Goal: Transaction & Acquisition: Subscribe to service/newsletter

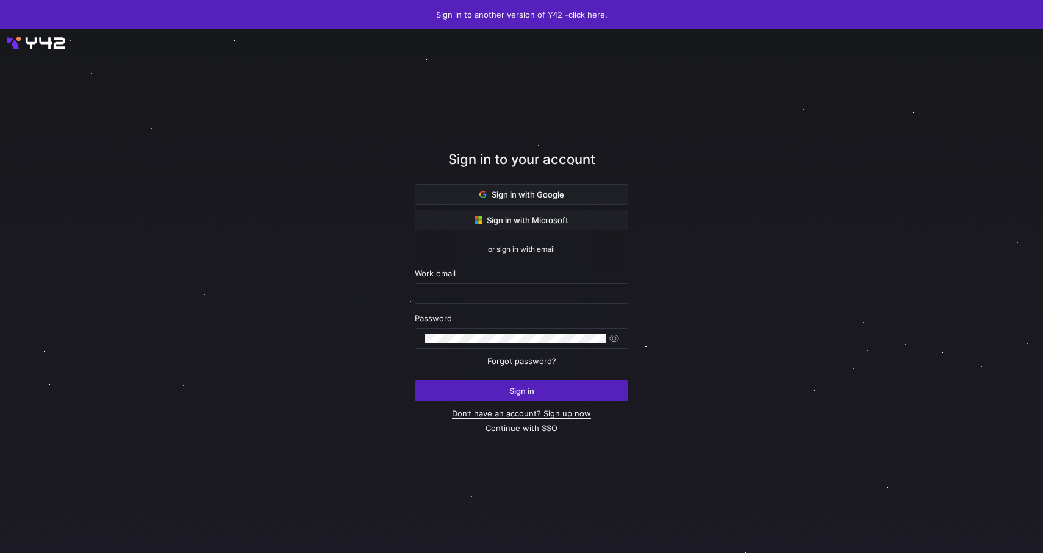
click at [577, 413] on link "Don’t have an account? Sign up now" at bounding box center [521, 414] width 139 height 10
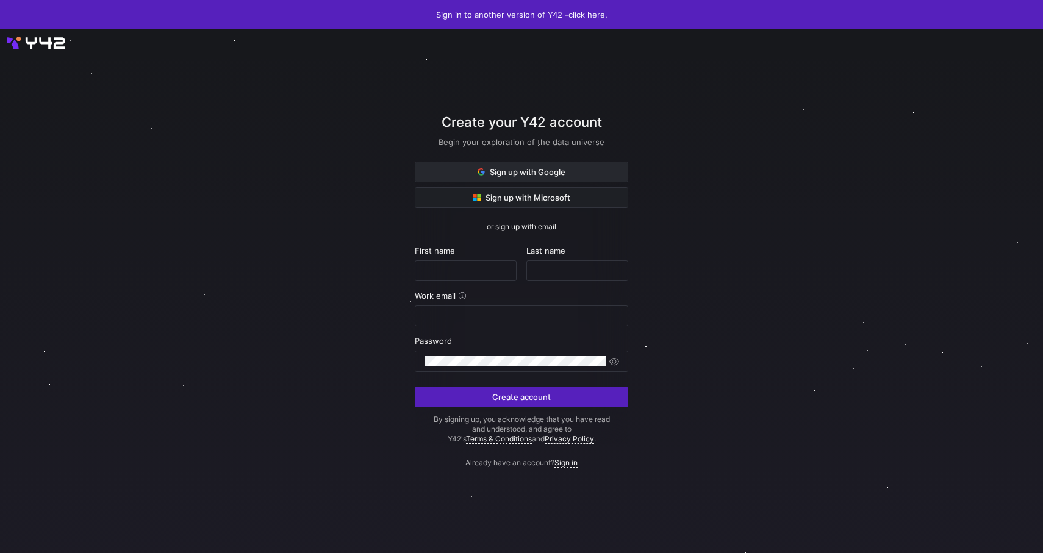
click at [523, 169] on span "Sign up with Google" at bounding box center [521, 172] width 88 height 10
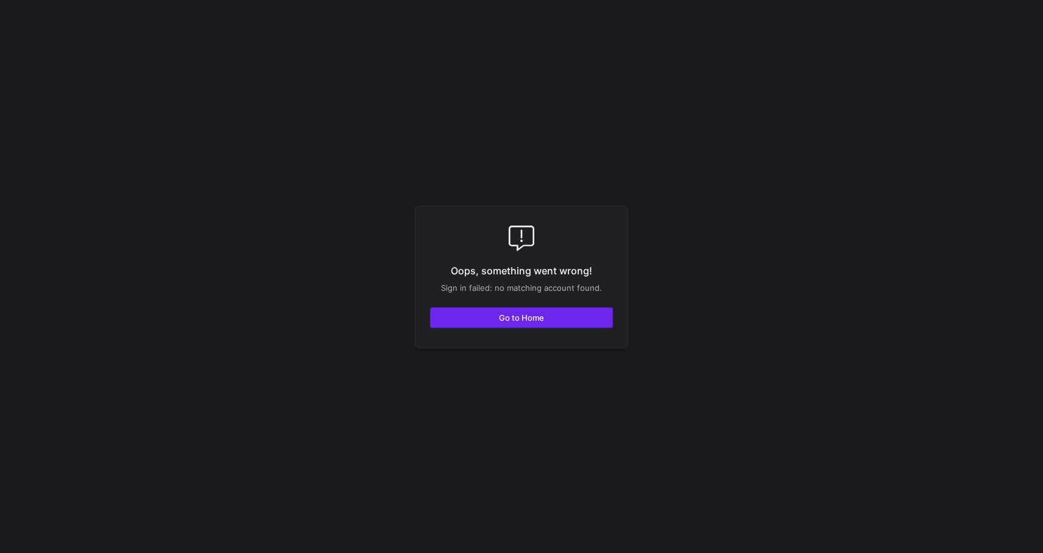
click at [557, 315] on span "button" at bounding box center [522, 318] width 182 height 20
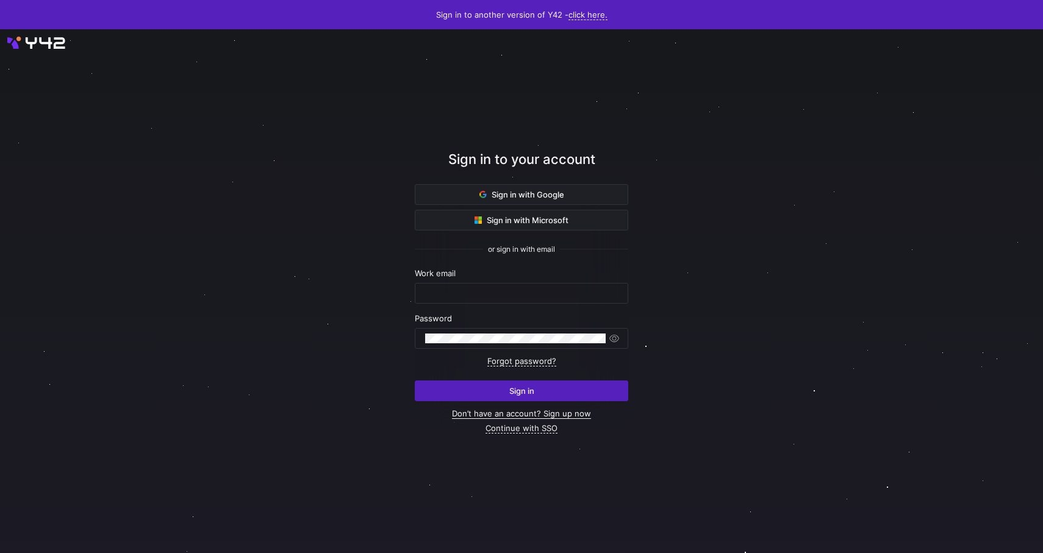
click at [581, 413] on link "Don’t have an account? Sign up now" at bounding box center [521, 414] width 139 height 10
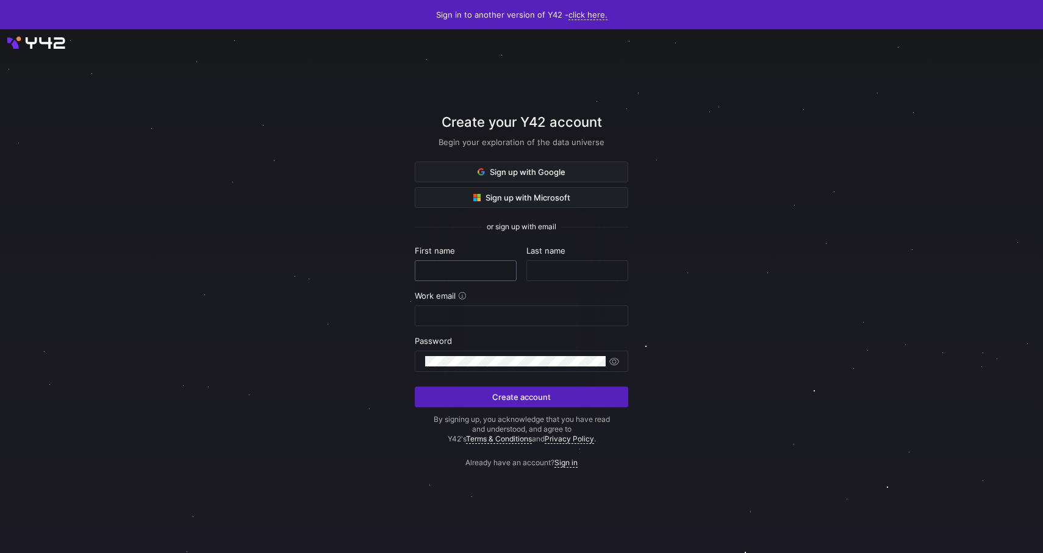
click at [457, 275] on input "text" at bounding box center [465, 271] width 81 height 10
type input "attacker"
click at [558, 265] on div at bounding box center [577, 271] width 81 height 20
type input "hu"
click at [518, 322] on div at bounding box center [521, 316] width 193 height 20
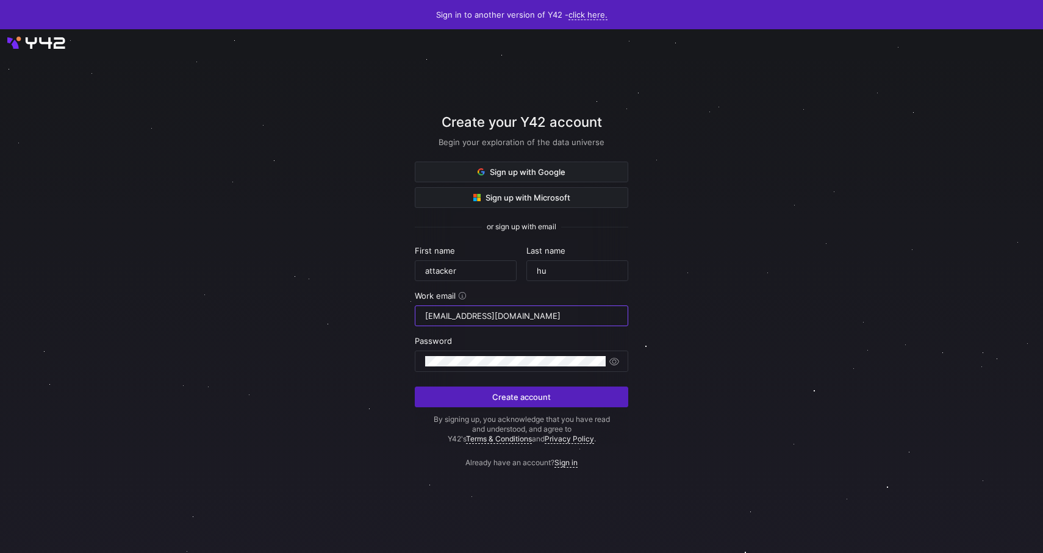
type input "attacker11032010@gmail.com"
click at [309, 342] on div at bounding box center [521, 290] width 939 height 471
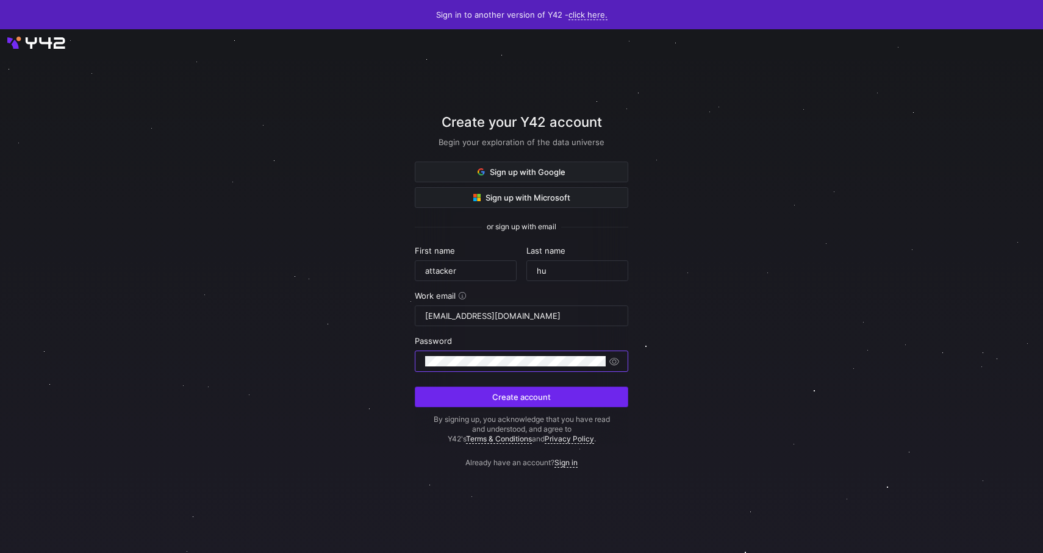
click at [553, 392] on span "submit" at bounding box center [521, 397] width 212 height 20
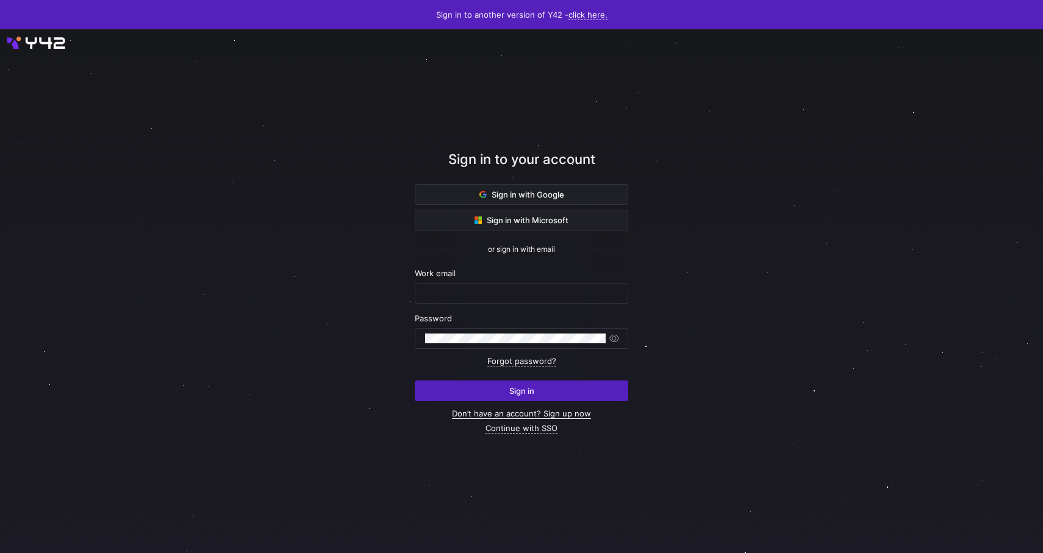
click at [563, 413] on link "Don’t have an account? Sign up now" at bounding box center [521, 414] width 139 height 10
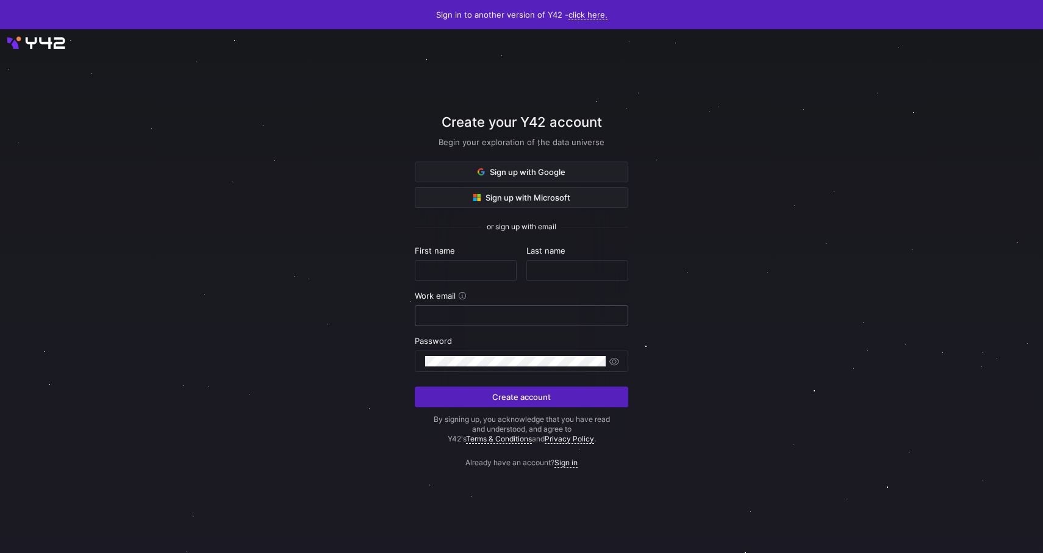
click at [472, 316] on input "email" at bounding box center [521, 316] width 193 height 10
paste input "neyoye9496@discrip.com"
type input "neyoye9496@discrip.com"
click at [464, 276] on div at bounding box center [465, 271] width 81 height 20
type input "attacker"
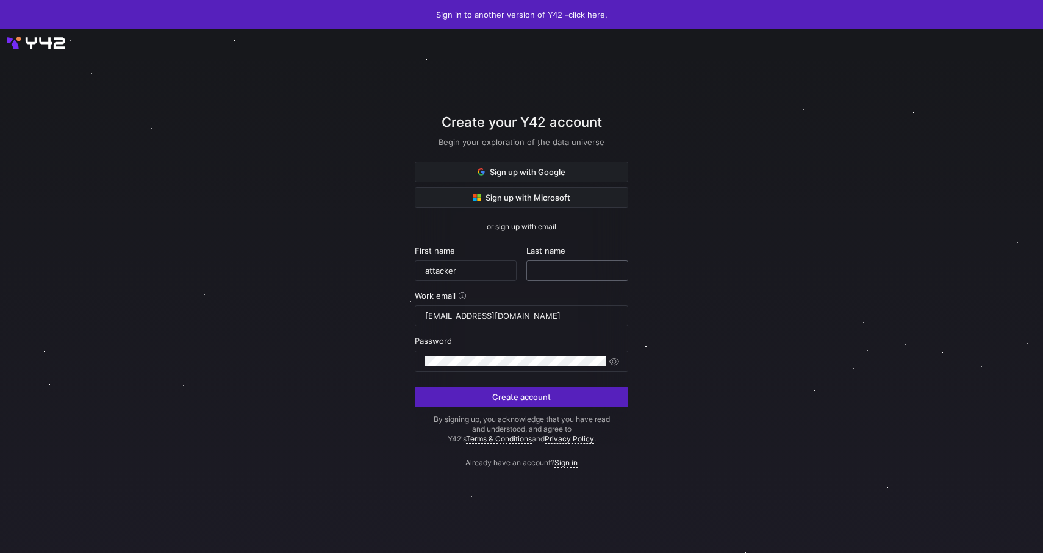
click at [537, 265] on div at bounding box center [577, 271] width 81 height 20
type input "hu"
click at [477, 351] on div at bounding box center [521, 361] width 213 height 21
click at [619, 366] on span "button" at bounding box center [614, 362] width 12 height 12
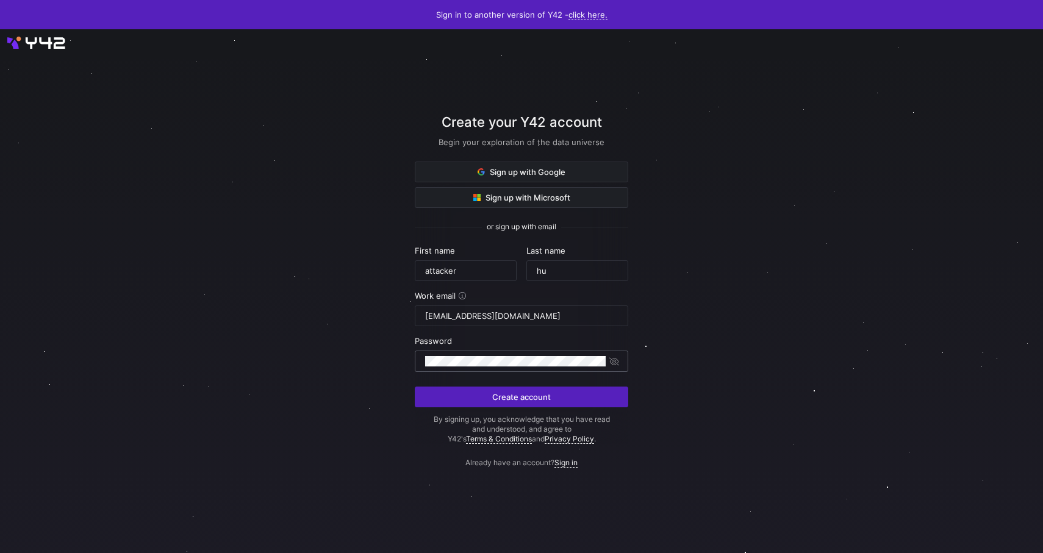
click at [460, 368] on div at bounding box center [515, 361] width 181 height 20
click at [496, 404] on span "submit" at bounding box center [521, 397] width 212 height 20
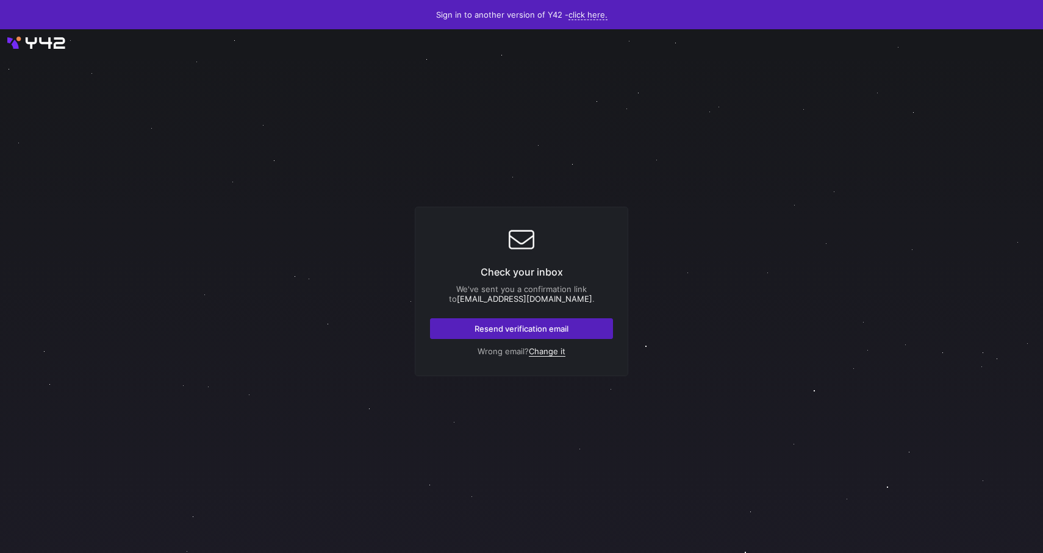
click at [559, 356] on link "Change it" at bounding box center [547, 351] width 37 height 10
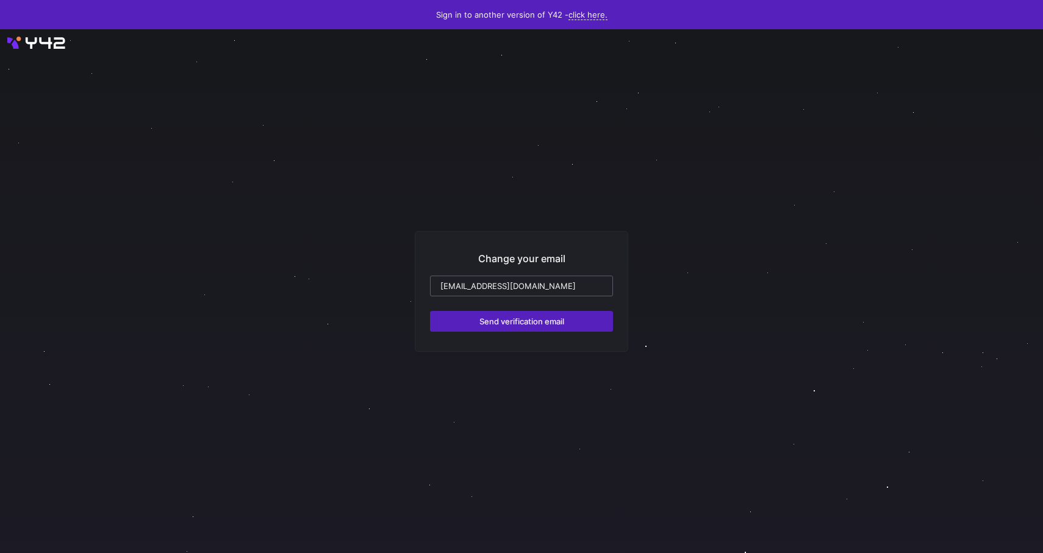
click at [560, 286] on input "neyoye9496@discrip.com" at bounding box center [521, 286] width 162 height 10
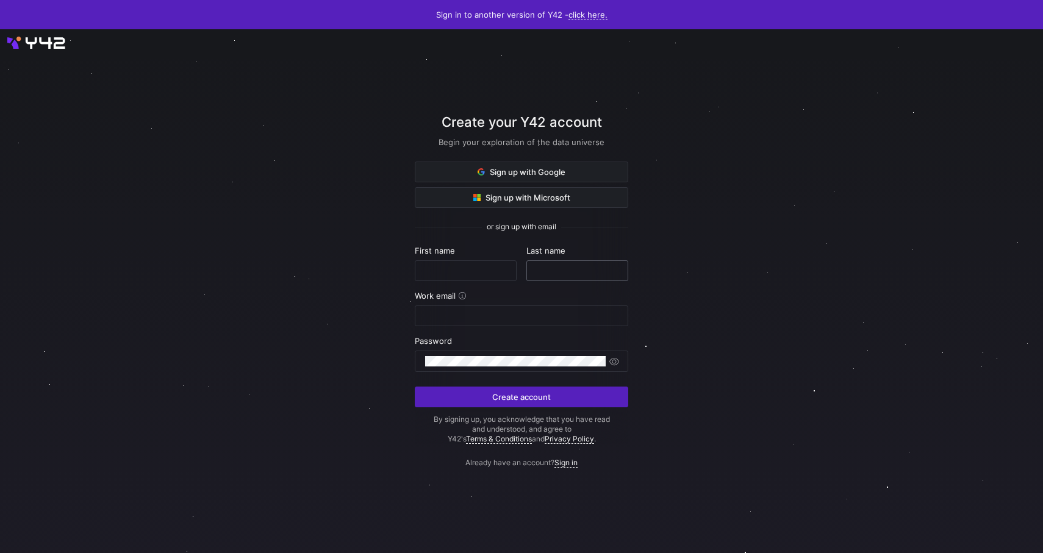
click at [539, 280] on div at bounding box center [577, 271] width 81 height 20
click at [568, 463] on link "Sign in" at bounding box center [565, 463] width 23 height 10
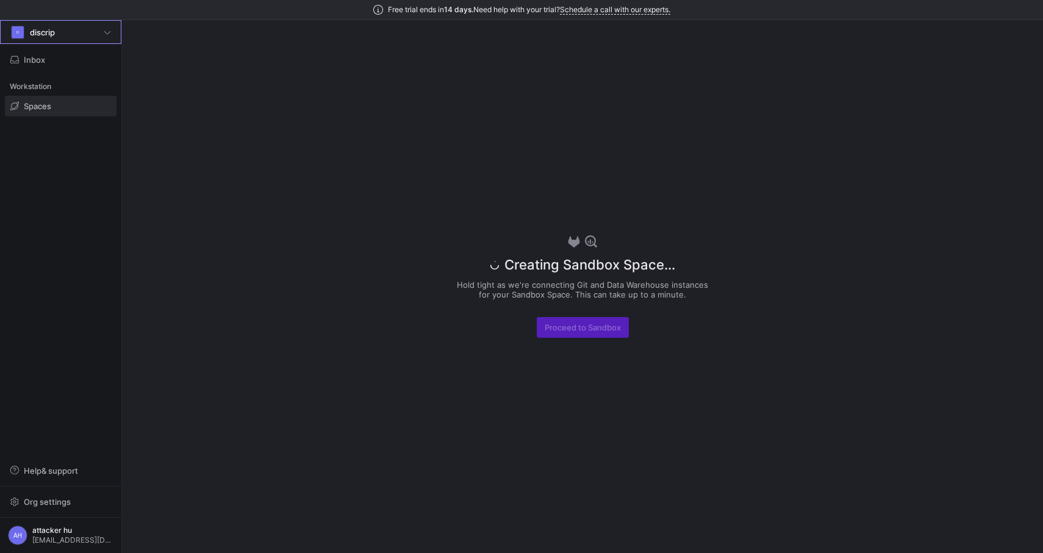
click at [111, 37] on div "D discrip" at bounding box center [60, 32] width 101 height 15
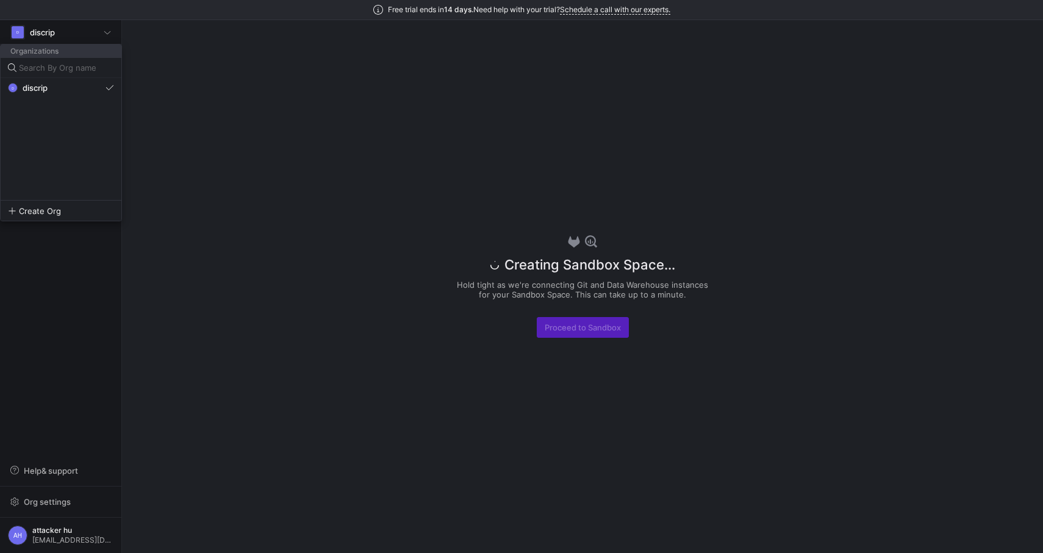
click at [204, 147] on div at bounding box center [521, 276] width 1043 height 553
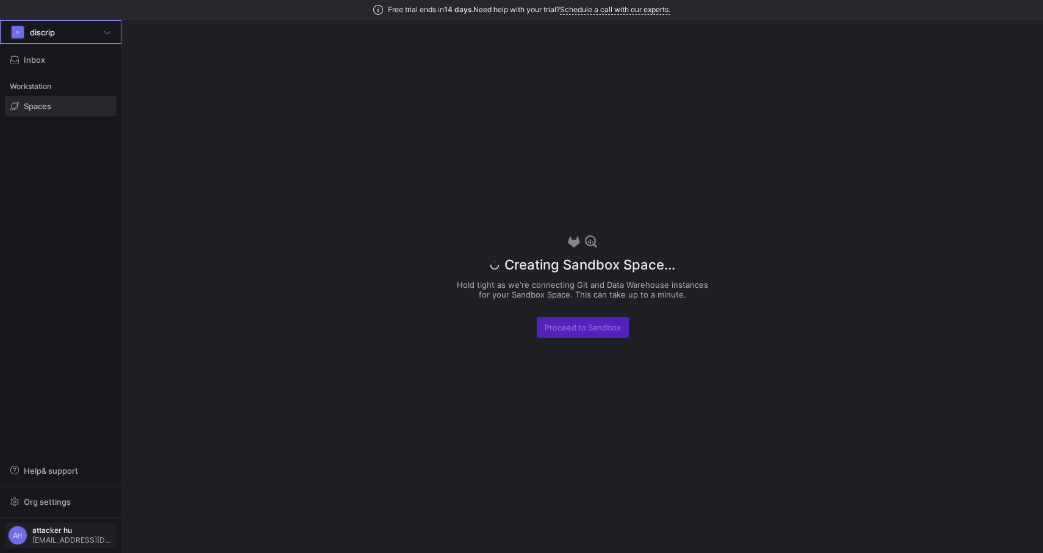
click at [82, 538] on span "neyoye9496@discrip.com" at bounding box center [72, 540] width 81 height 9
click at [63, 477] on button "User settings" at bounding box center [54, 472] width 99 height 20
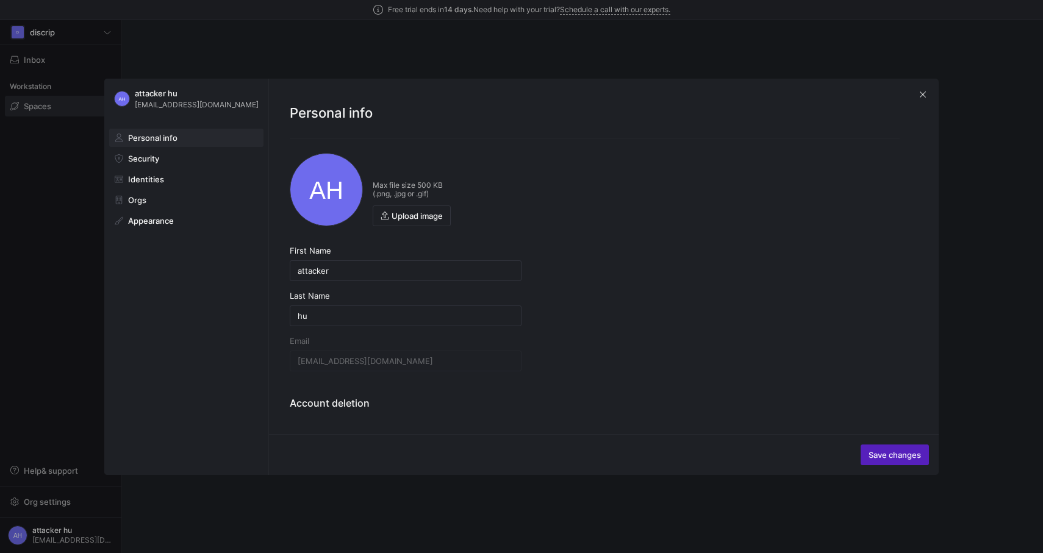
click at [324, 398] on h3 "Account deletion" at bounding box center [406, 403] width 232 height 15
click at [363, 403] on h3 "Account deletion" at bounding box center [406, 403] width 232 height 15
click at [375, 403] on h3 "Account deletion" at bounding box center [406, 403] width 232 height 15
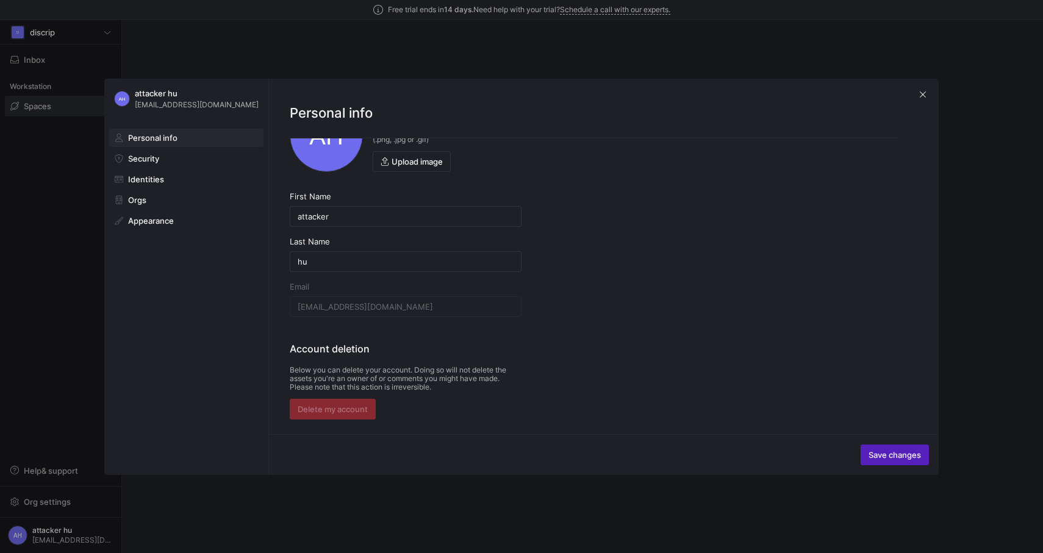
click at [368, 413] on div "Delete my account" at bounding box center [406, 409] width 232 height 21
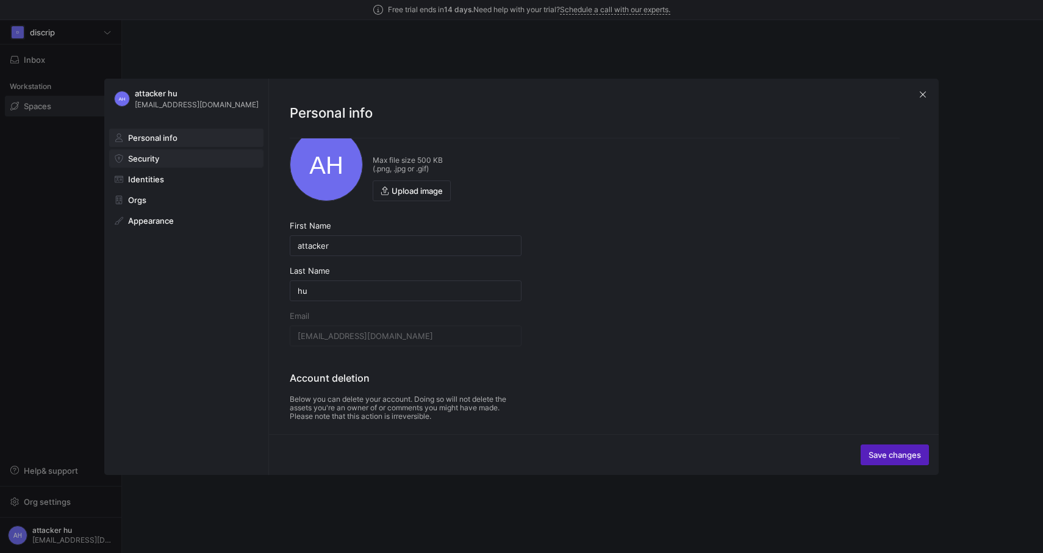
click at [173, 158] on span at bounding box center [186, 158] width 153 height 17
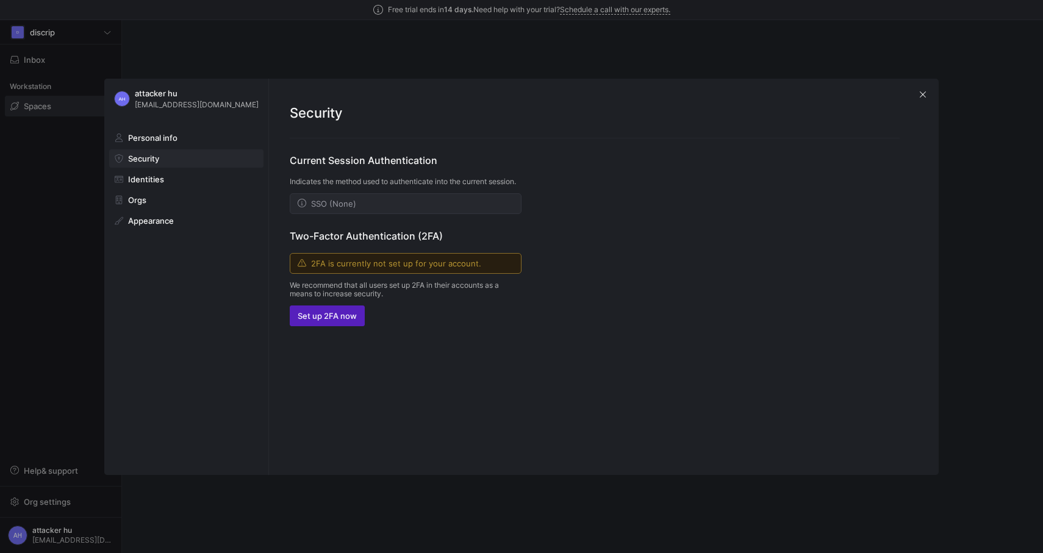
scroll to position [0, 0]
click at [355, 209] on span "SSO (None)" at bounding box center [333, 204] width 45 height 10
click at [376, 211] on div "SSO (None)" at bounding box center [405, 204] width 231 height 20
click at [353, 318] on span "button" at bounding box center [327, 316] width 74 height 20
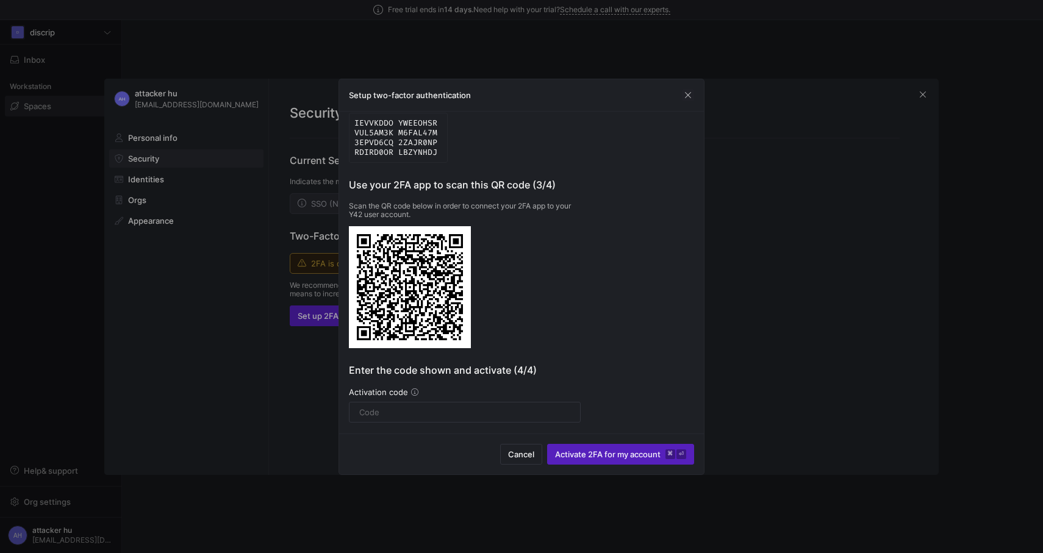
scroll to position [117, 0]
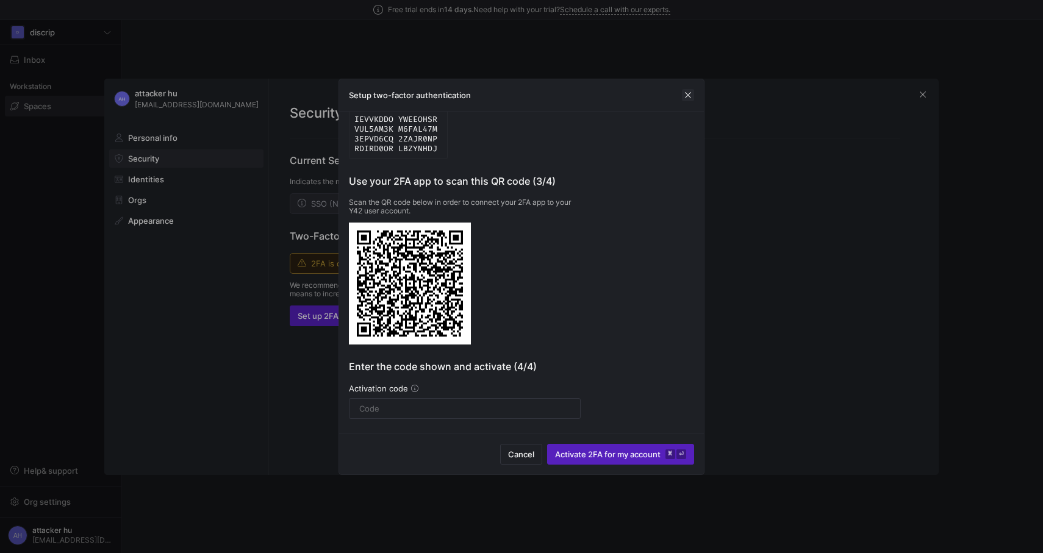
click at [686, 93] on span "button" at bounding box center [688, 95] width 12 height 12
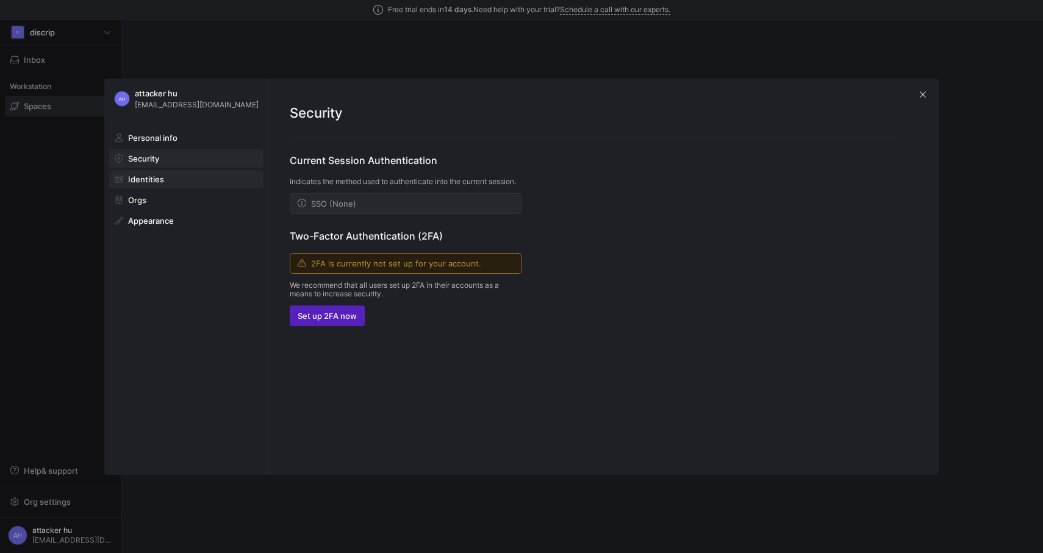
click at [159, 187] on span at bounding box center [186, 179] width 153 height 17
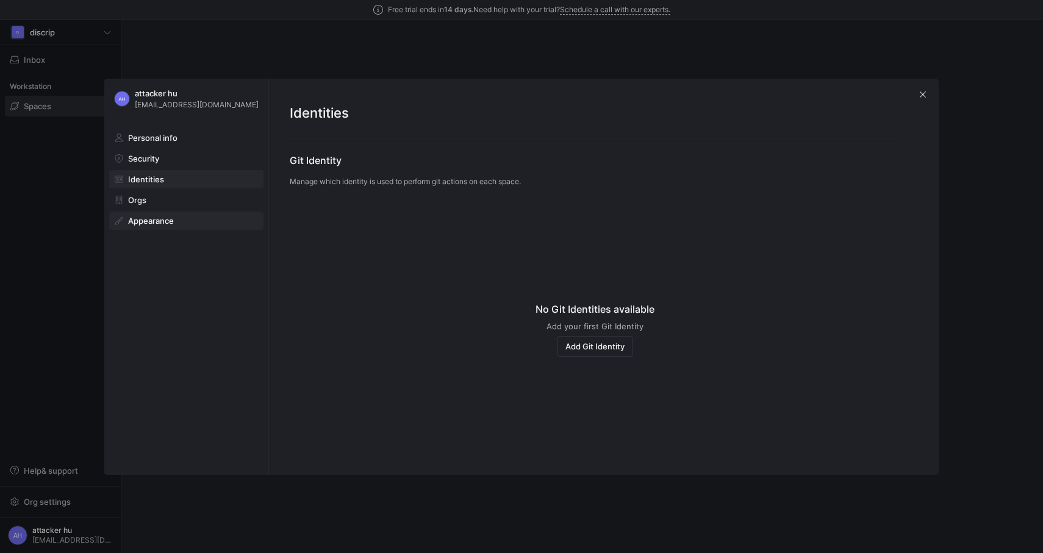
click at [166, 222] on span "Appearance" at bounding box center [151, 221] width 46 height 10
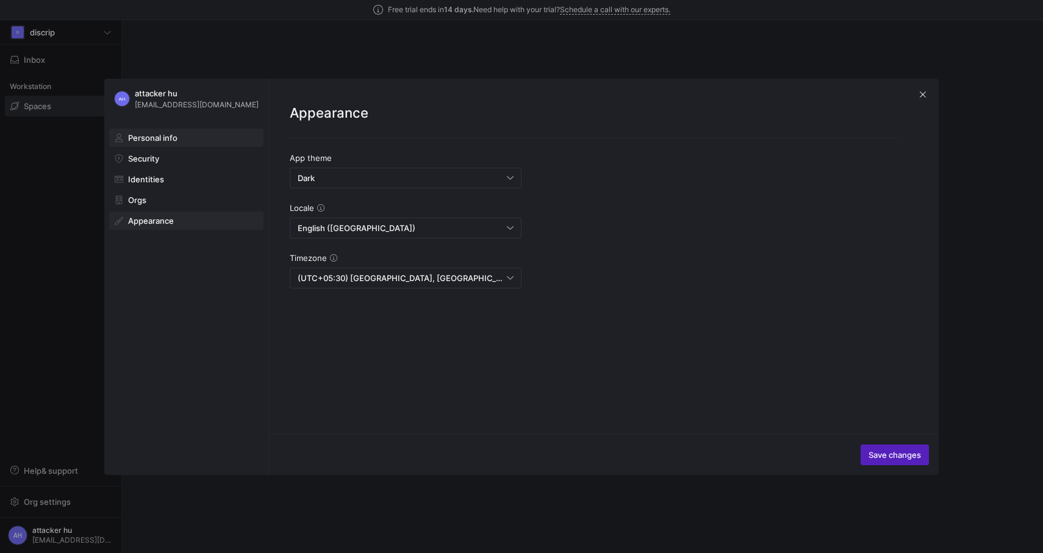
click at [164, 140] on span "Personal info" at bounding box center [152, 138] width 49 height 10
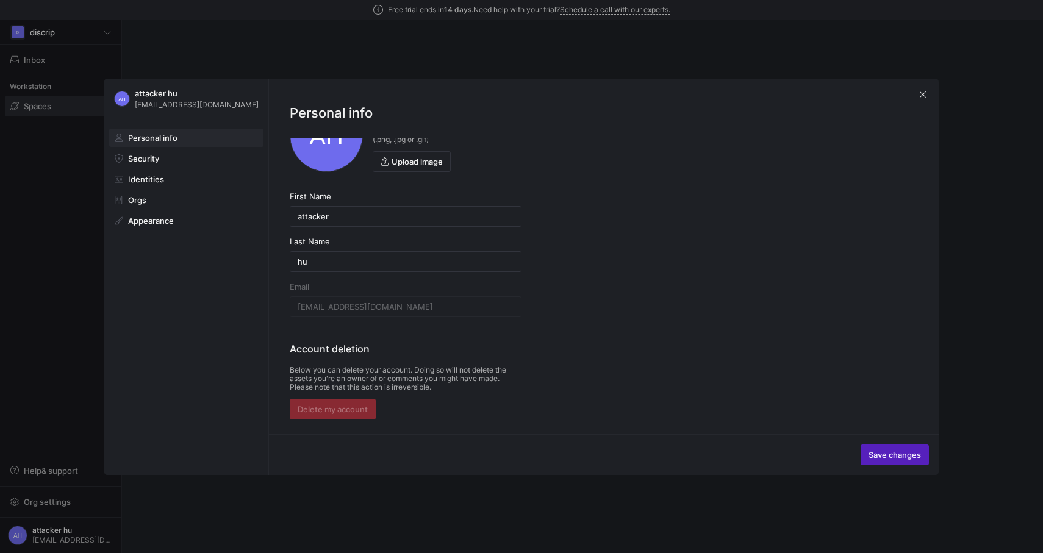
scroll to position [0, 0]
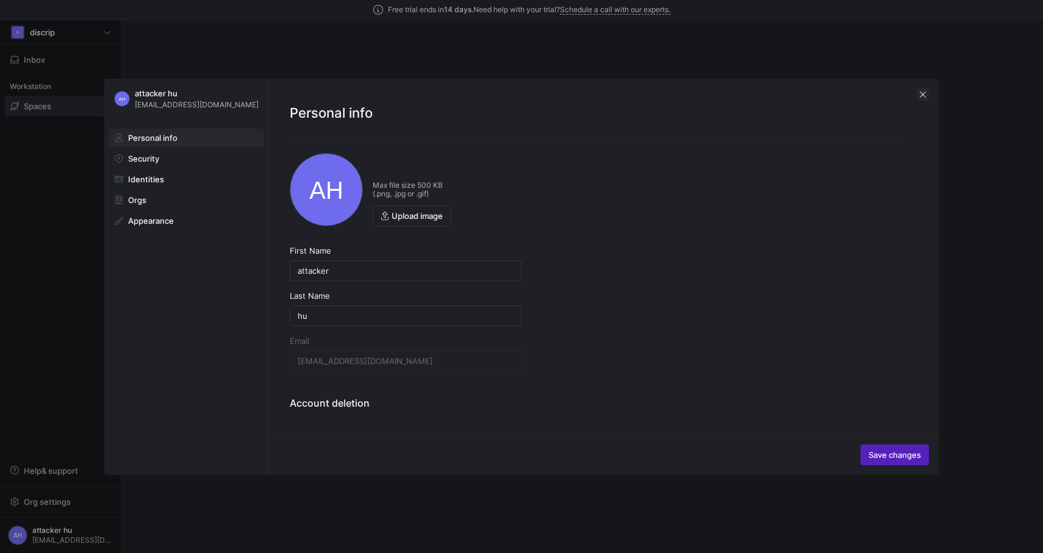
click at [924, 92] on span "button" at bounding box center [923, 94] width 12 height 12
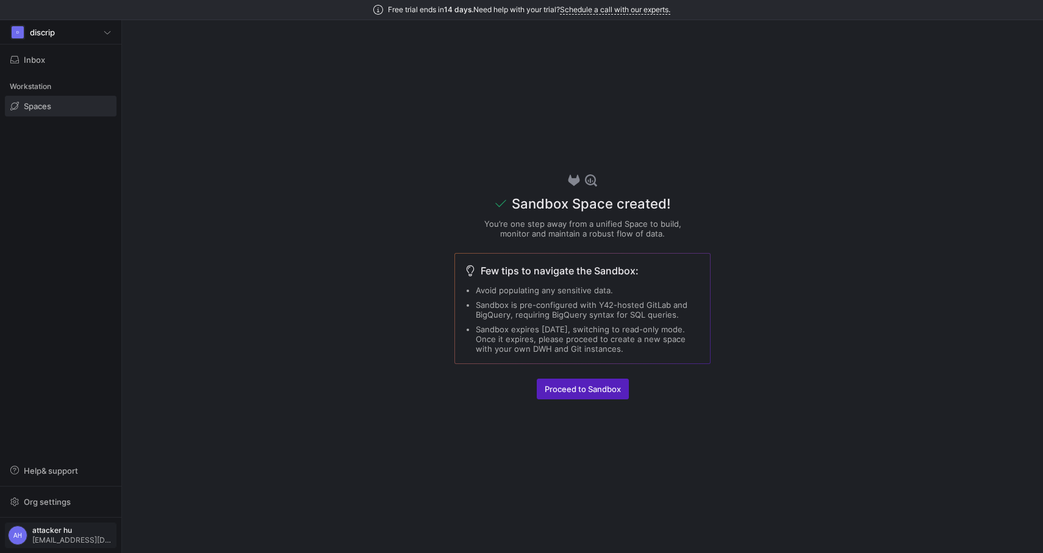
click at [63, 531] on span "attacker hu" at bounding box center [72, 530] width 81 height 9
click at [54, 471] on span "User settings" at bounding box center [50, 472] width 52 height 10
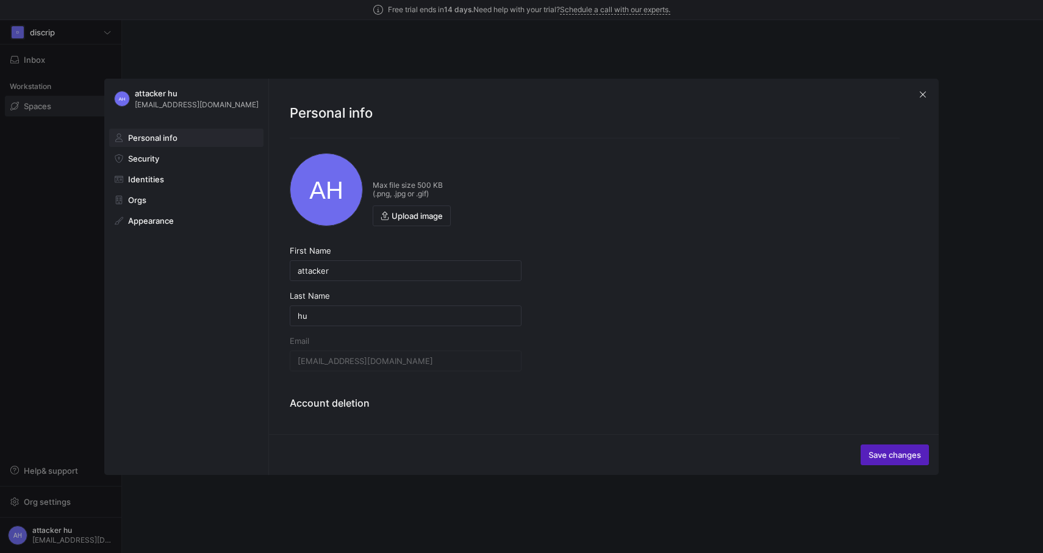
scroll to position [55, 0]
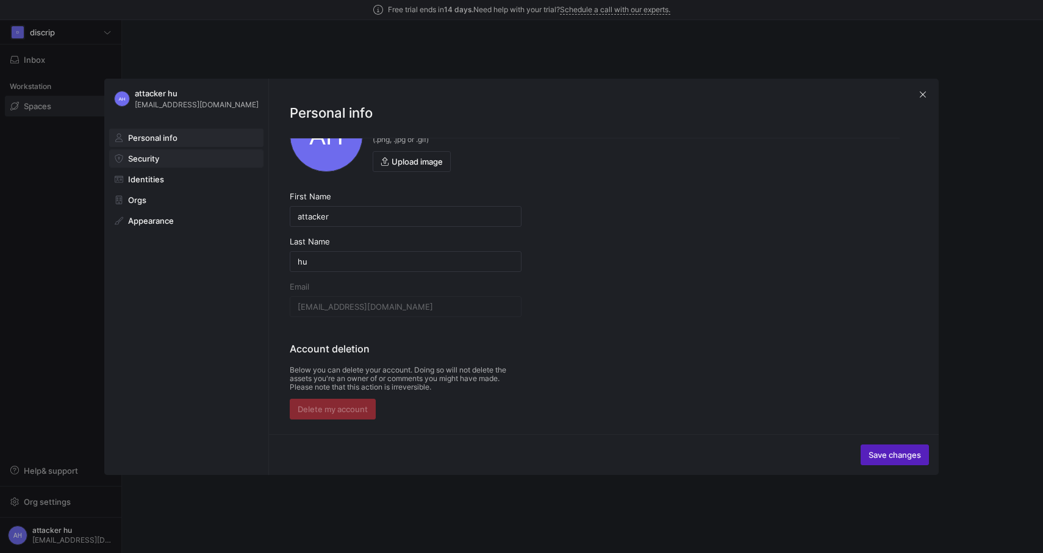
click at [166, 153] on span at bounding box center [186, 158] width 153 height 17
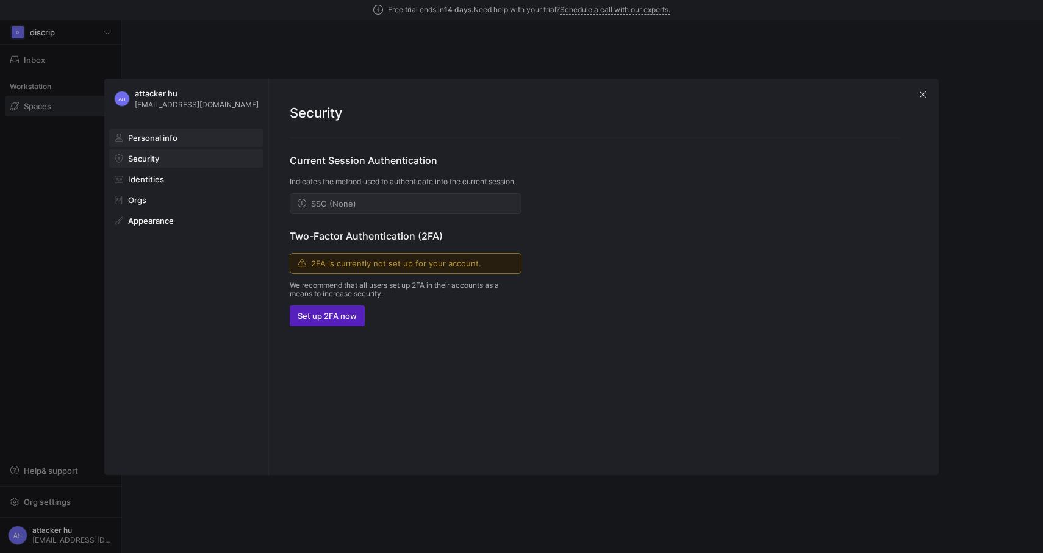
click at [159, 139] on span "Personal info" at bounding box center [152, 138] width 49 height 10
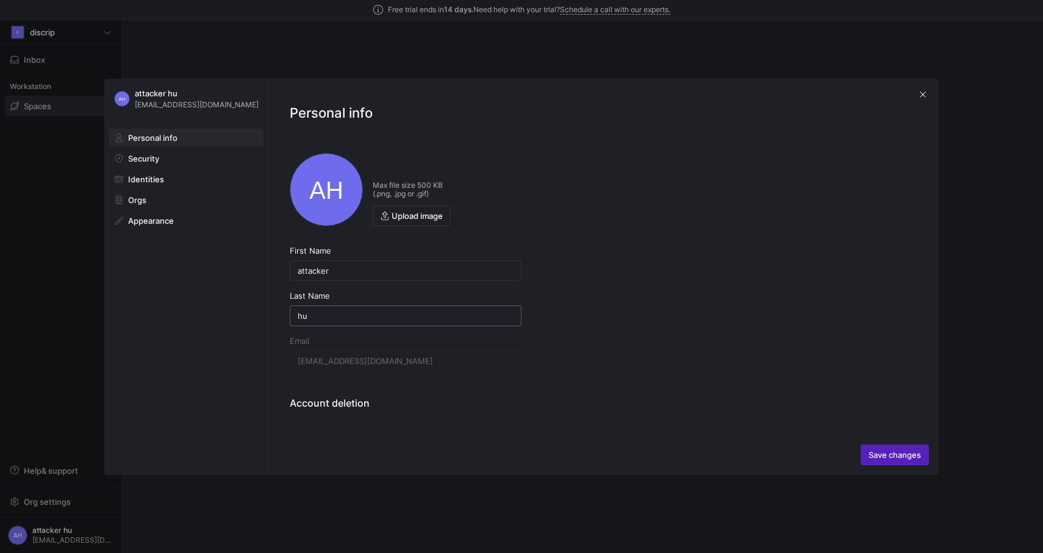
scroll to position [55, 0]
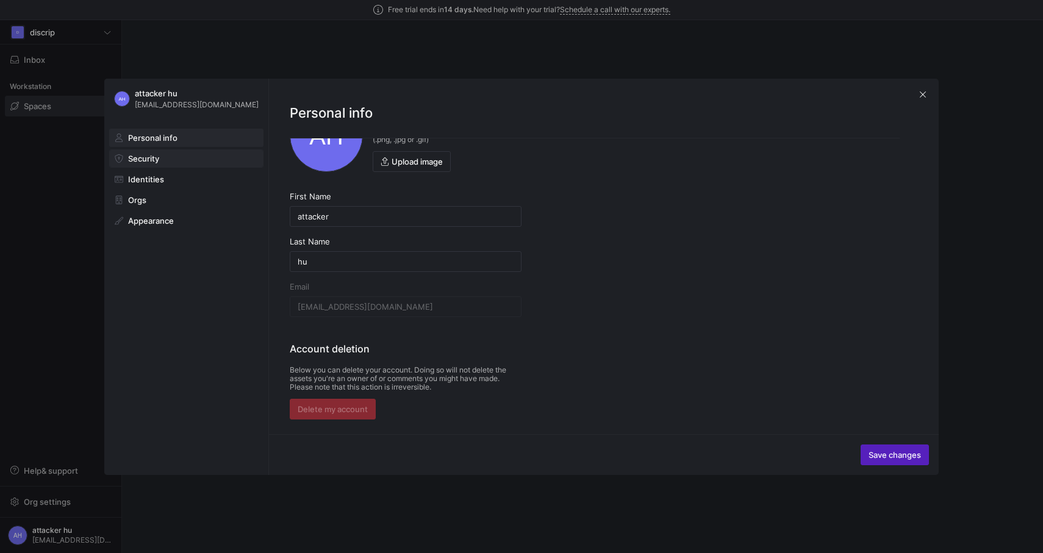
click at [157, 150] on span at bounding box center [186, 158] width 153 height 17
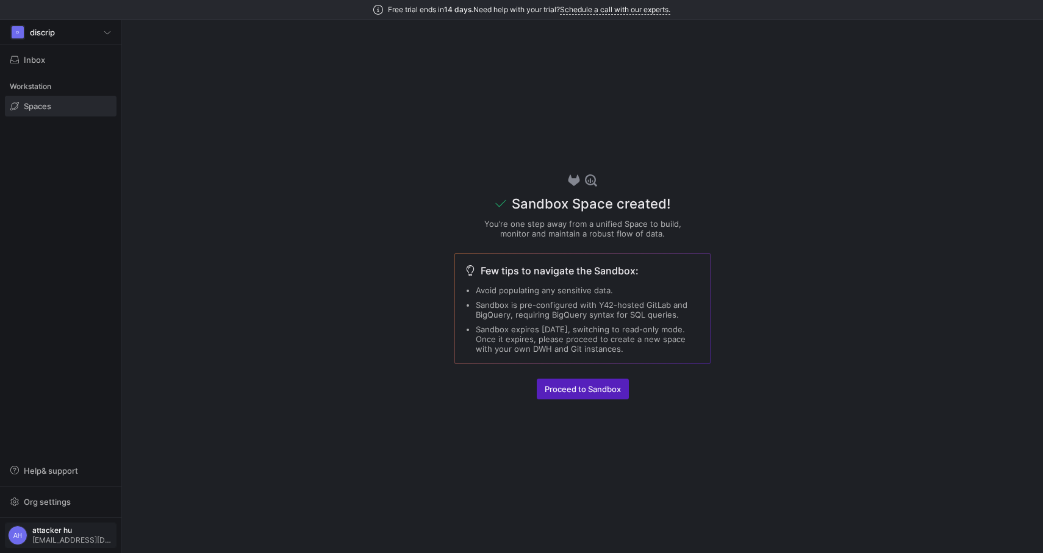
click at [49, 535] on div "attacker hu neyoye9496@discrip.com" at bounding box center [72, 535] width 81 height 18
click at [61, 477] on button "User settings" at bounding box center [54, 472] width 99 height 20
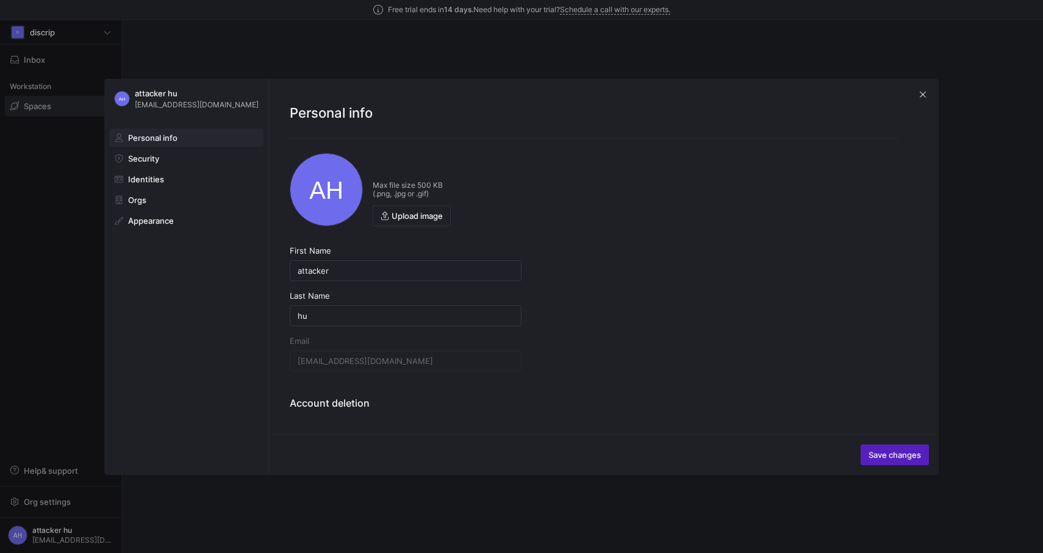
scroll to position [55, 0]
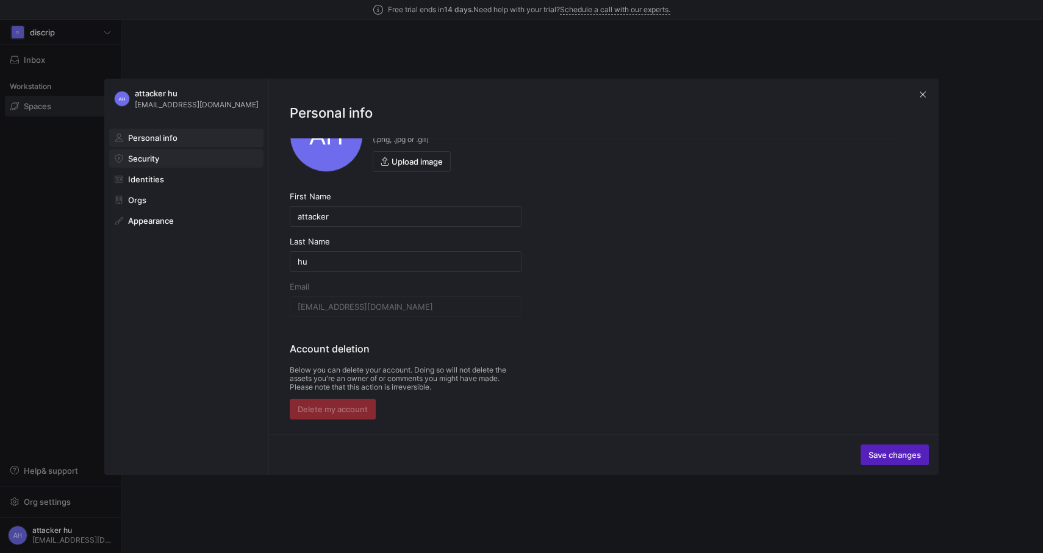
click at [157, 151] on span at bounding box center [186, 158] width 153 height 17
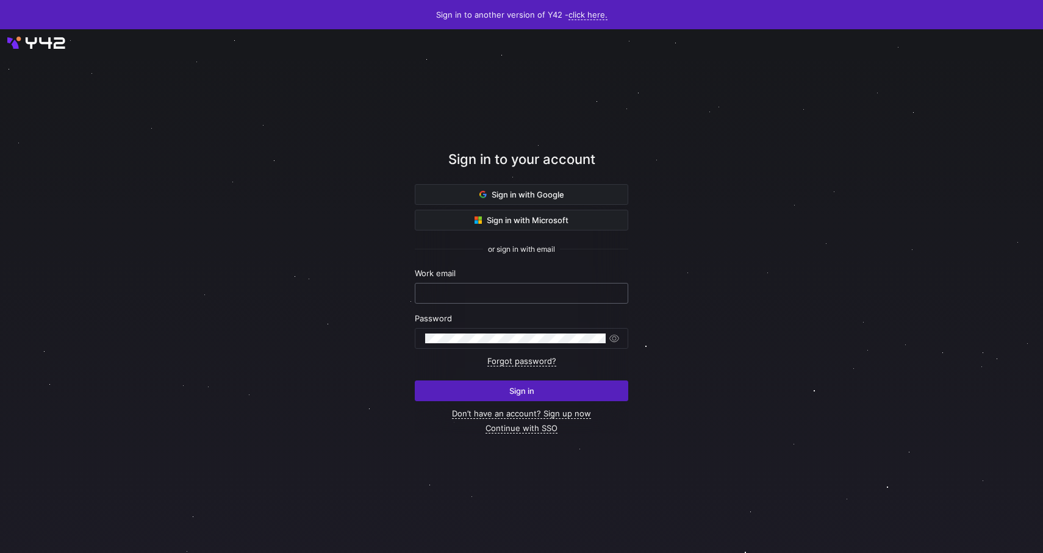
click at [487, 293] on input "text" at bounding box center [521, 293] width 193 height 10
click at [514, 344] on div at bounding box center [515, 339] width 181 height 20
click at [498, 287] on div at bounding box center [521, 294] width 193 height 20
click at [613, 335] on span "button" at bounding box center [614, 338] width 12 height 12
click at [613, 336] on span "button" at bounding box center [614, 338] width 12 height 12
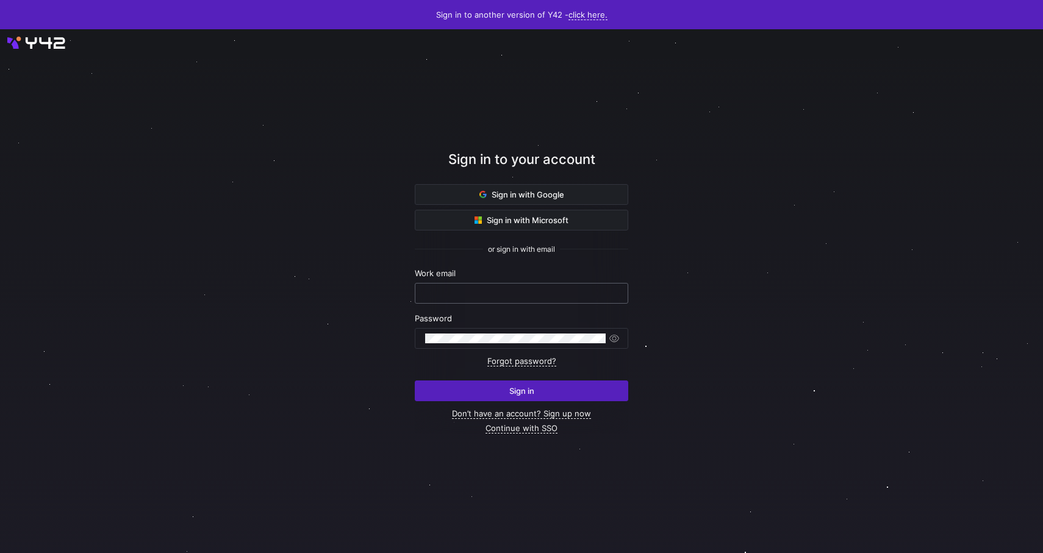
click at [493, 290] on input "text" at bounding box center [521, 293] width 193 height 10
paste input "kahetod868@mardiek.com"
type input "kahetod868@mardiek.com"
click at [554, 393] on span "submit" at bounding box center [521, 391] width 212 height 20
click at [565, 413] on link "Don’t have an account? Sign up now" at bounding box center [521, 414] width 139 height 10
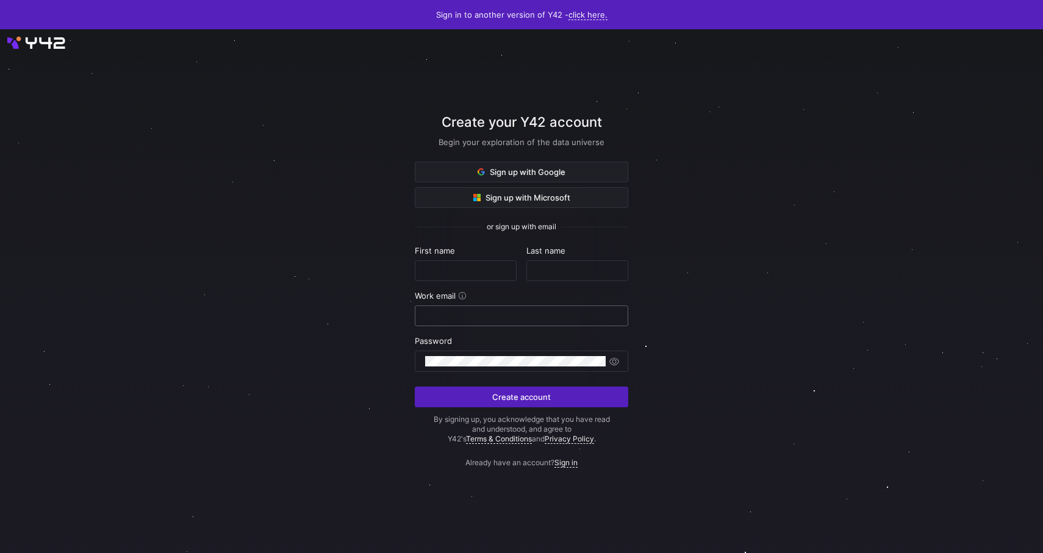
paste input "kahetod868@mardiek.com"
click at [446, 311] on input "kahetod868@mardiek.com" at bounding box center [521, 316] width 193 height 10
type input "kahetod868@mardiek.com"
click at [446, 262] on div at bounding box center [465, 271] width 81 height 20
click at [444, 265] on div at bounding box center [465, 271] width 81 height 20
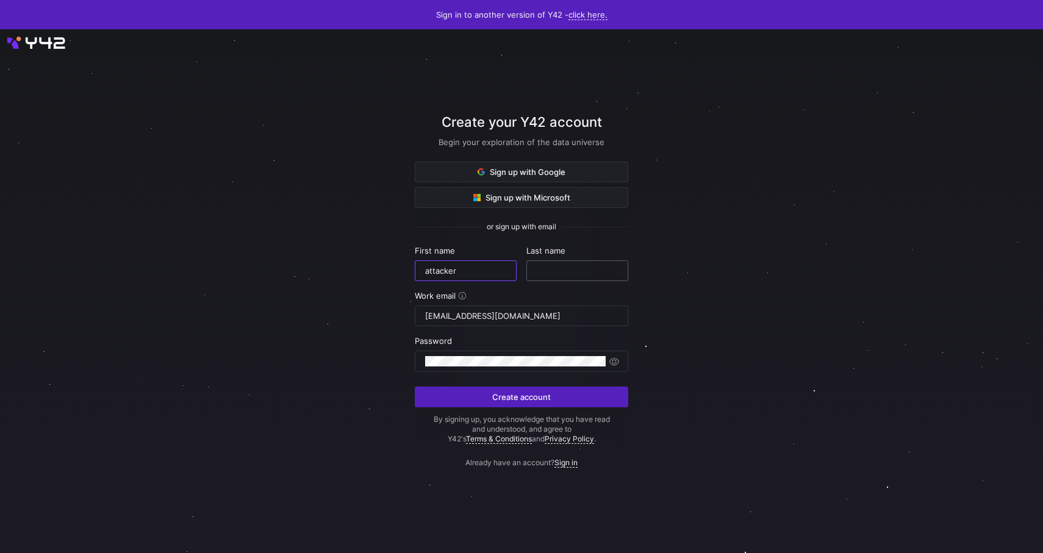
type input "attacker"
click at [534, 265] on div at bounding box center [577, 270] width 102 height 21
type input "huu"
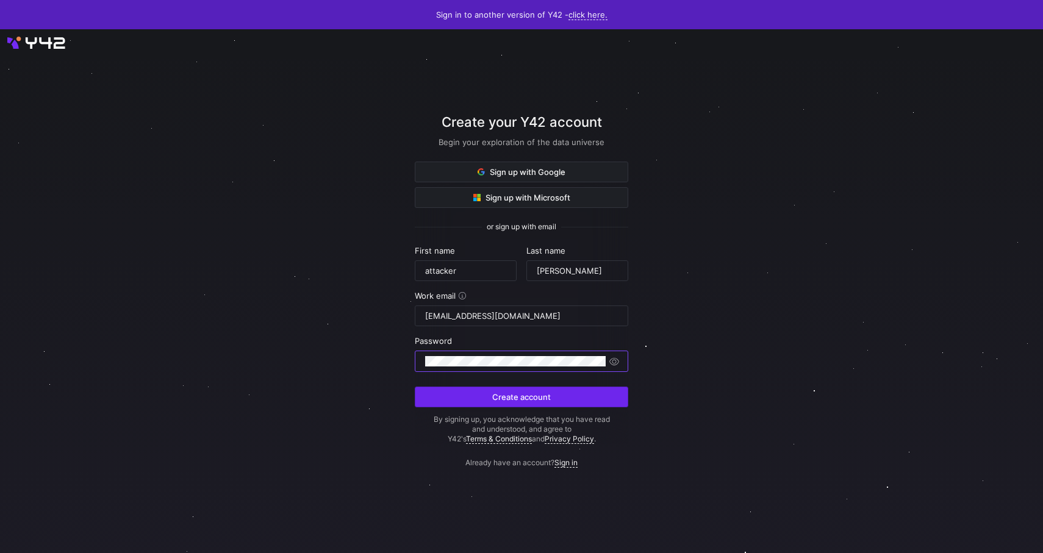
click at [565, 392] on span "submit" at bounding box center [521, 397] width 212 height 20
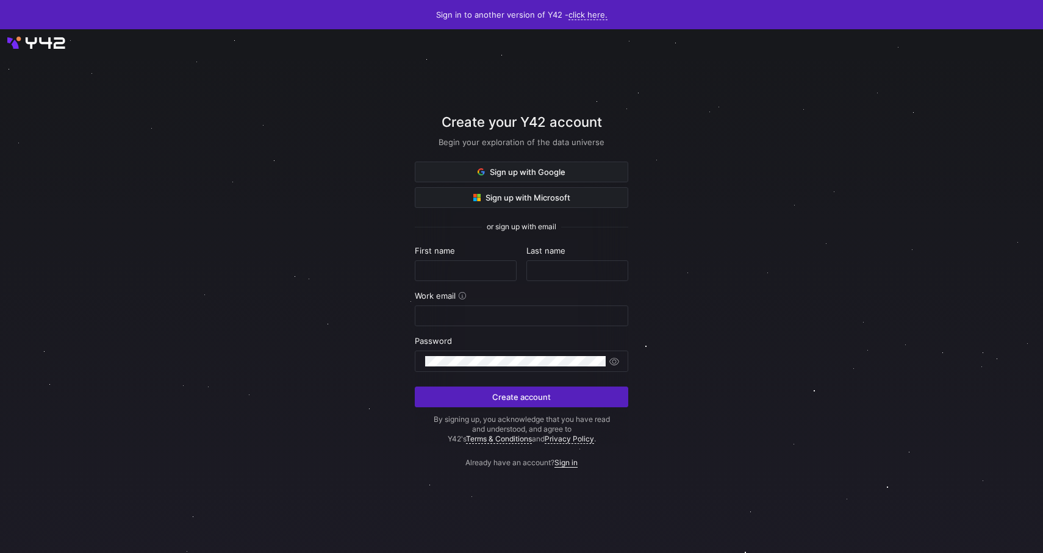
click at [570, 462] on link "Sign in" at bounding box center [565, 463] width 23 height 10
